Goal: Find specific page/section: Find specific page/section

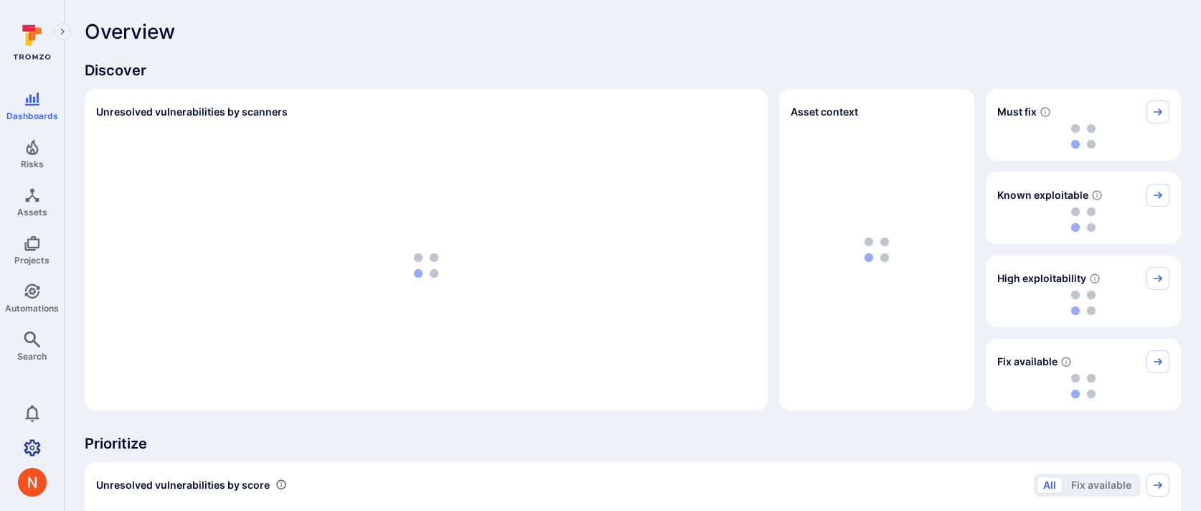
click at [39, 446] on icon "Settings" at bounding box center [32, 447] width 17 height 17
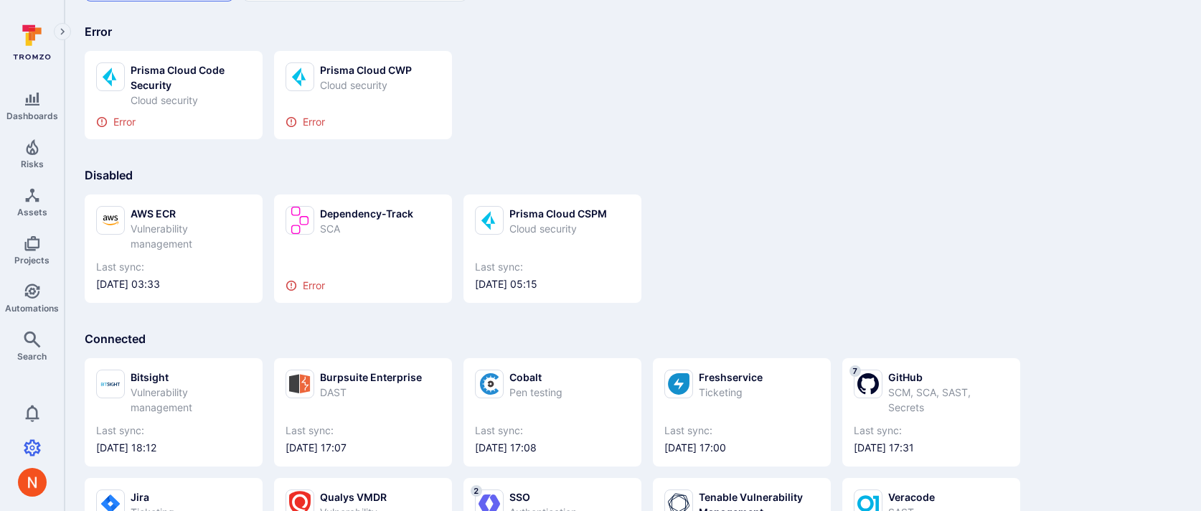
scroll to position [79, 0]
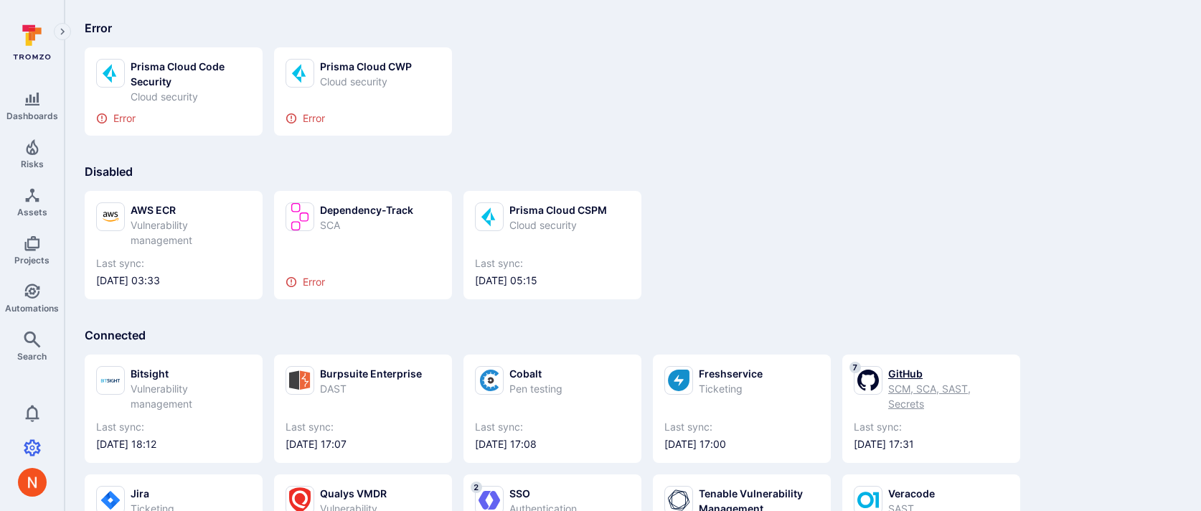
click at [917, 410] on div "SCM, SCA, SAST, Secrets" at bounding box center [948, 396] width 121 height 30
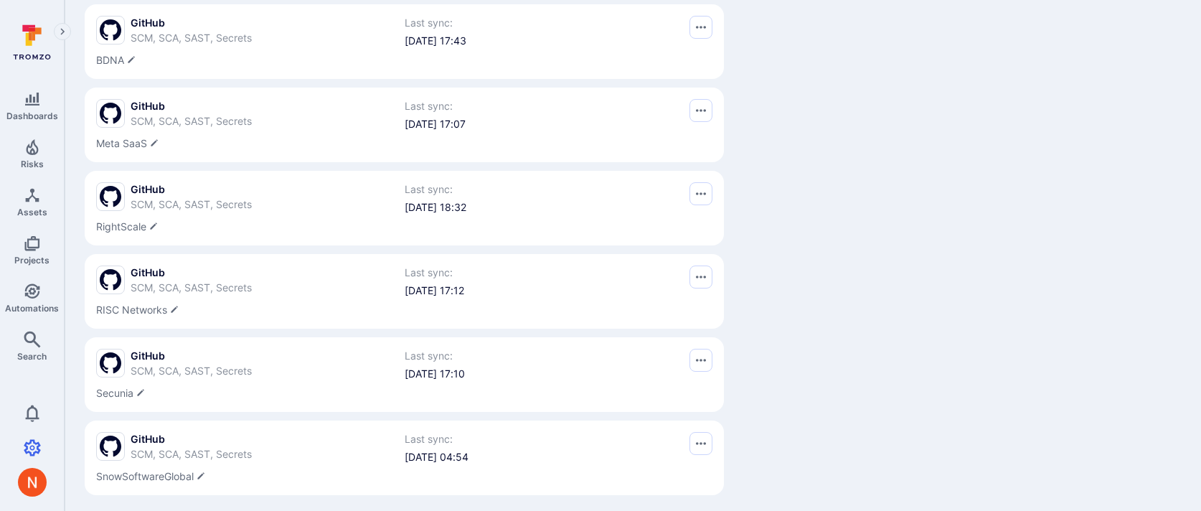
scroll to position [349, 0]
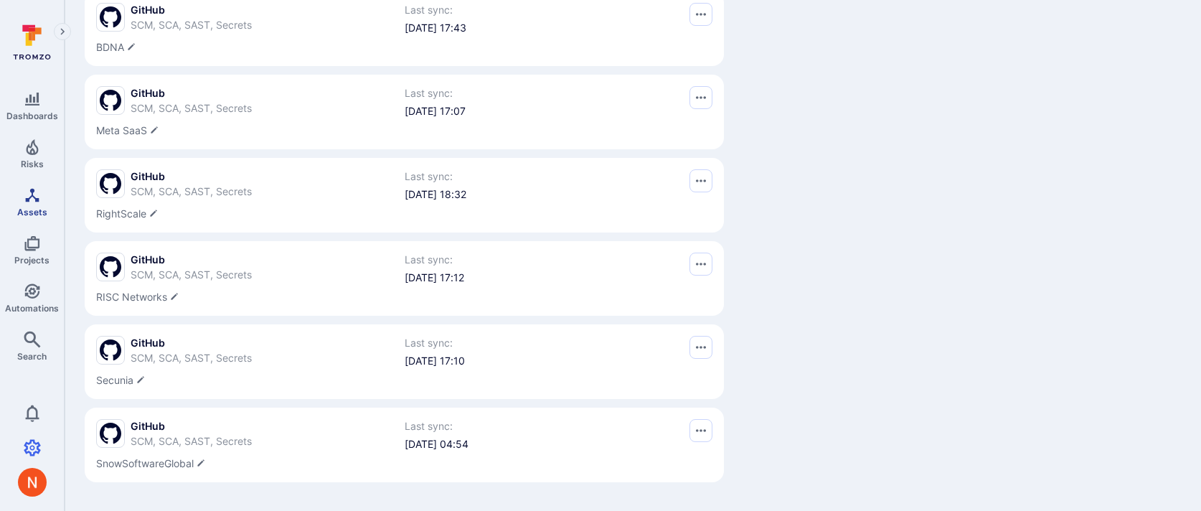
click at [32, 209] on span "Assets" at bounding box center [32, 212] width 30 height 11
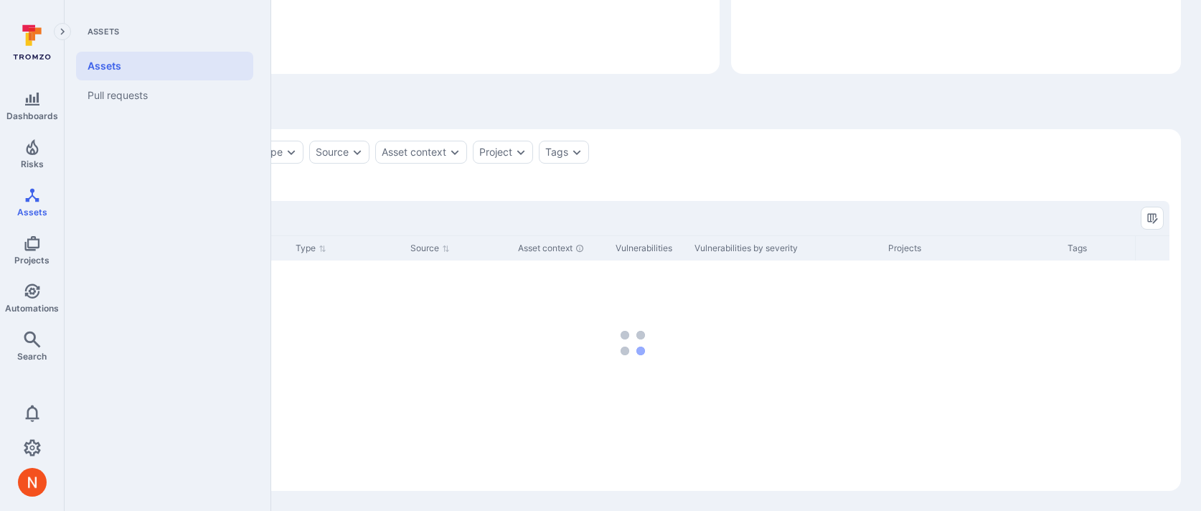
scroll to position [184, 0]
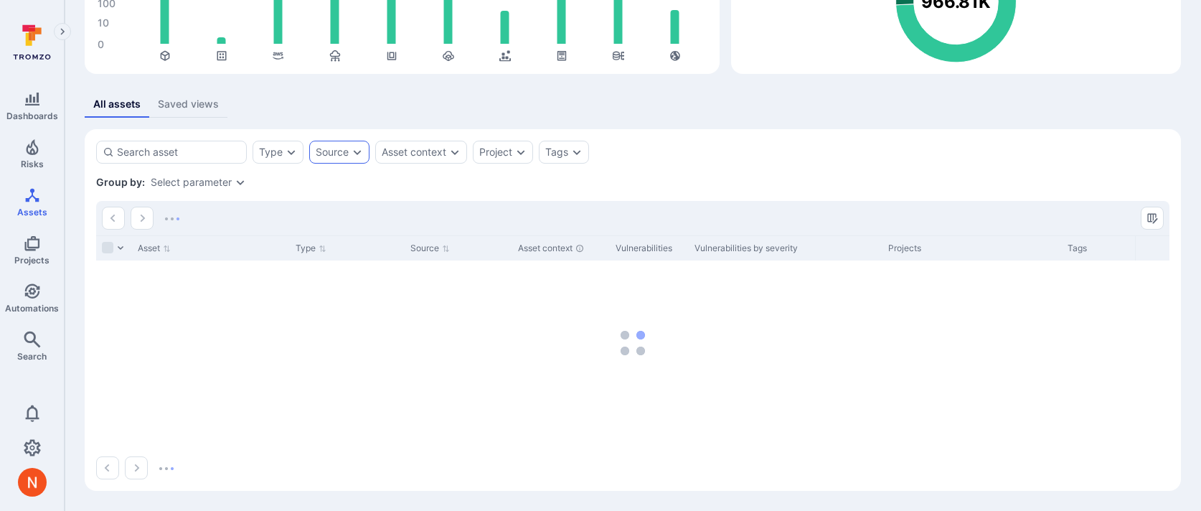
click at [329, 155] on div "Source" at bounding box center [332, 151] width 33 height 11
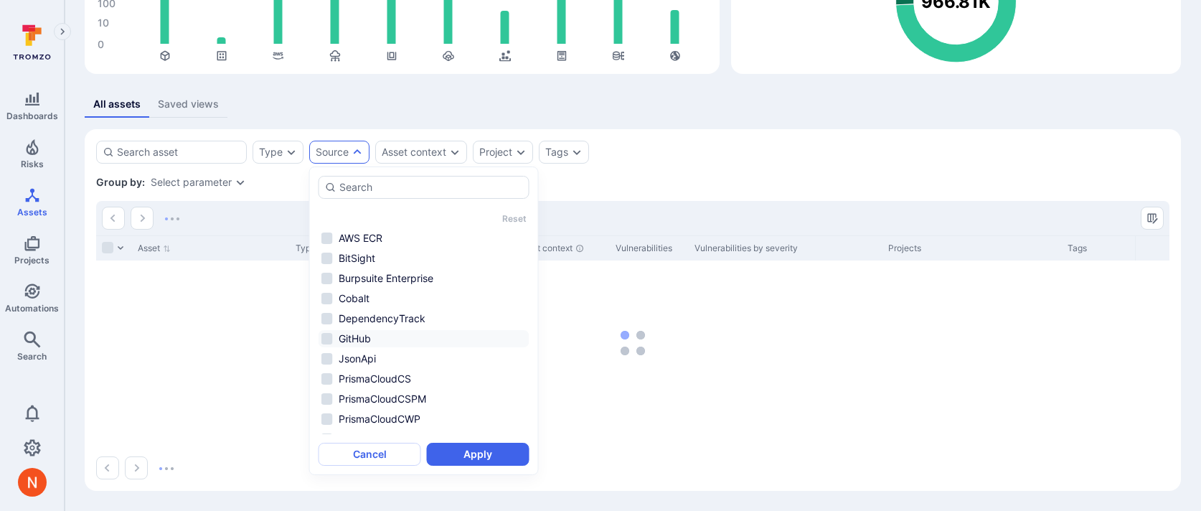
click at [378, 345] on li "GitHub" at bounding box center [424, 338] width 211 height 17
click at [497, 455] on button "Apply" at bounding box center [478, 454] width 103 height 23
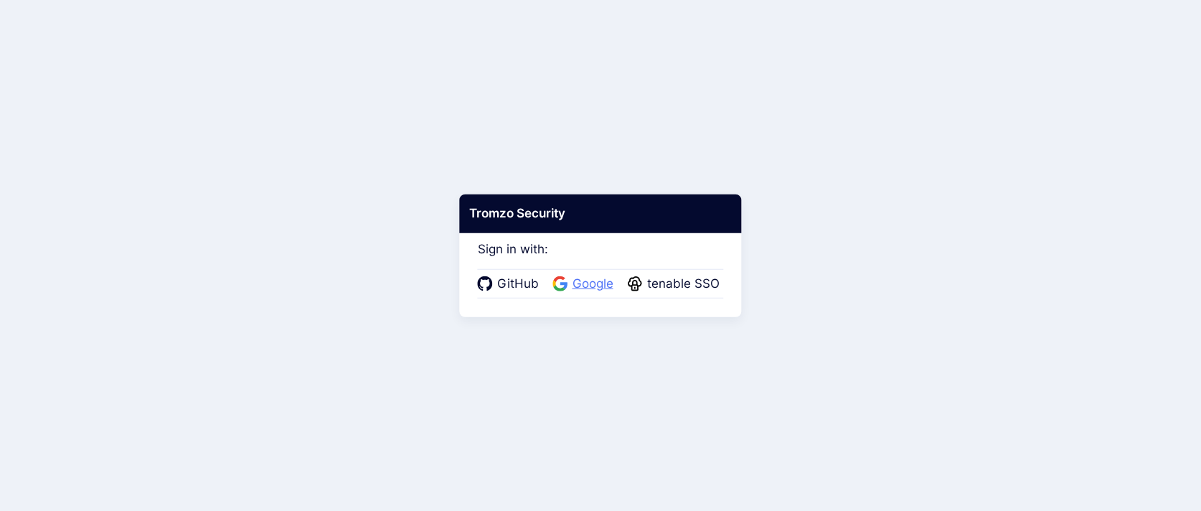
click at [601, 286] on span "Google" at bounding box center [593, 284] width 50 height 19
